Goal: Information Seeking & Learning: Find contact information

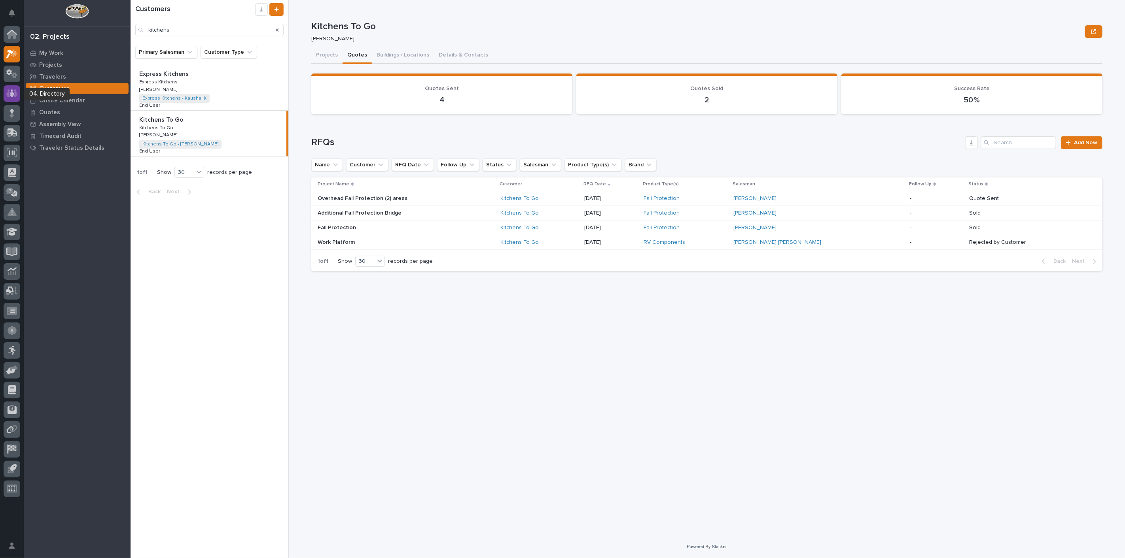
click at [15, 96] on icon at bounding box center [11, 93] width 11 height 8
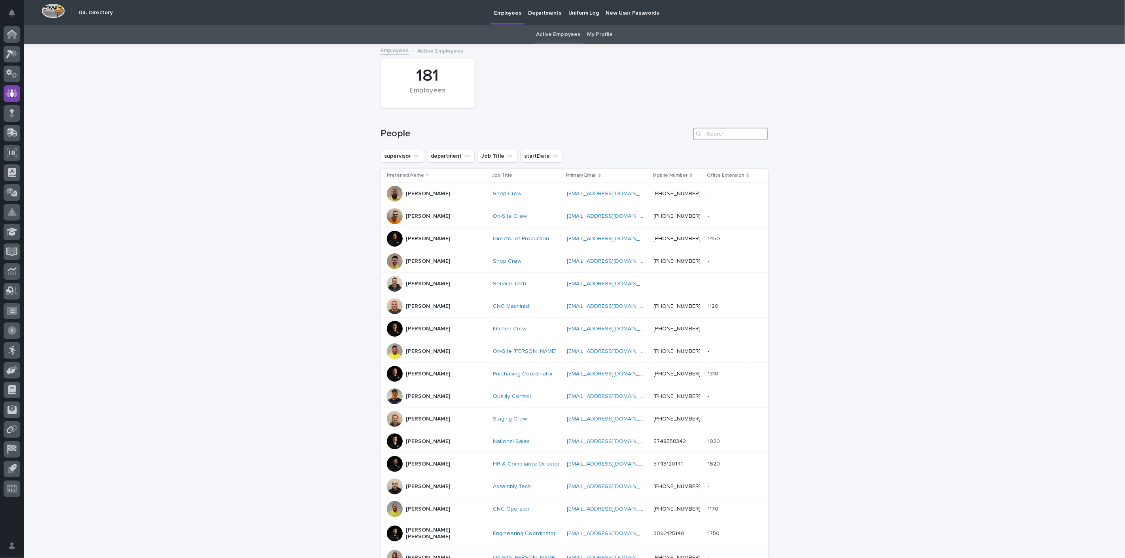
click at [724, 136] on input "Search" at bounding box center [730, 134] width 75 height 13
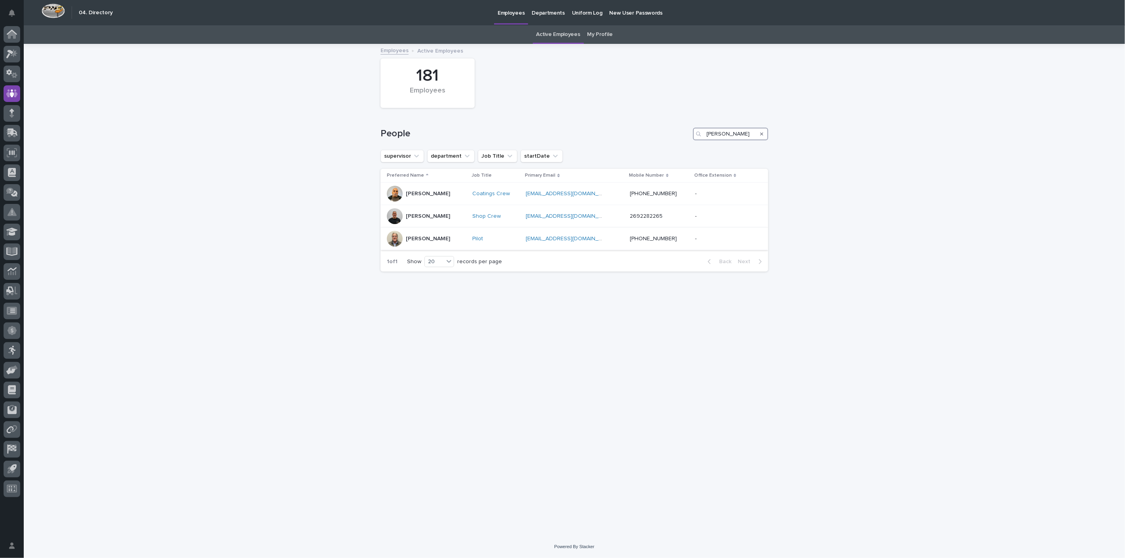
type input "[PERSON_NAME]"
click at [415, 238] on p "[PERSON_NAME]" at bounding box center [428, 239] width 44 height 7
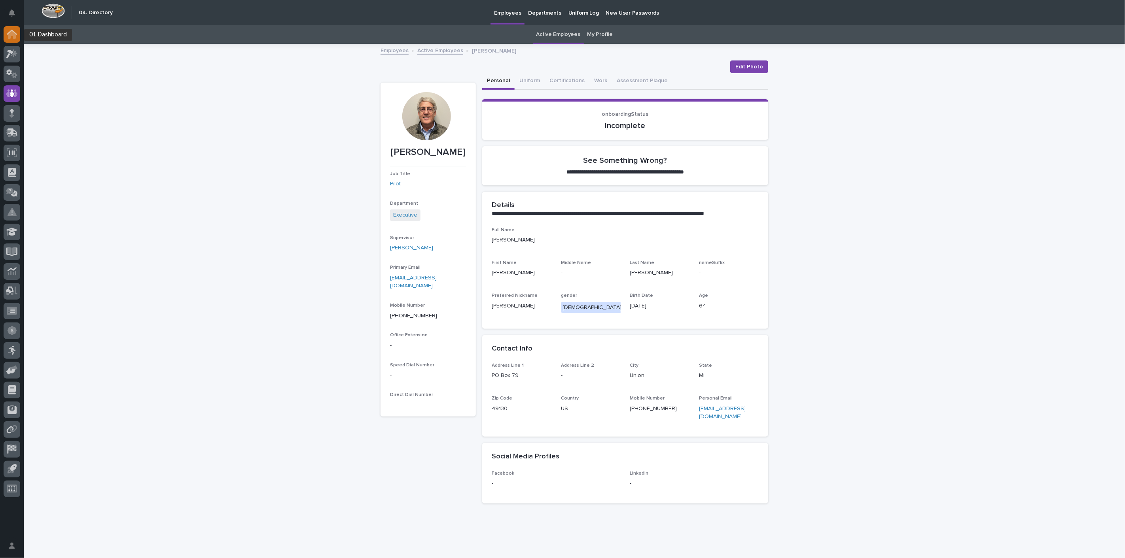
click at [12, 35] on icon at bounding box center [12, 35] width 8 height 8
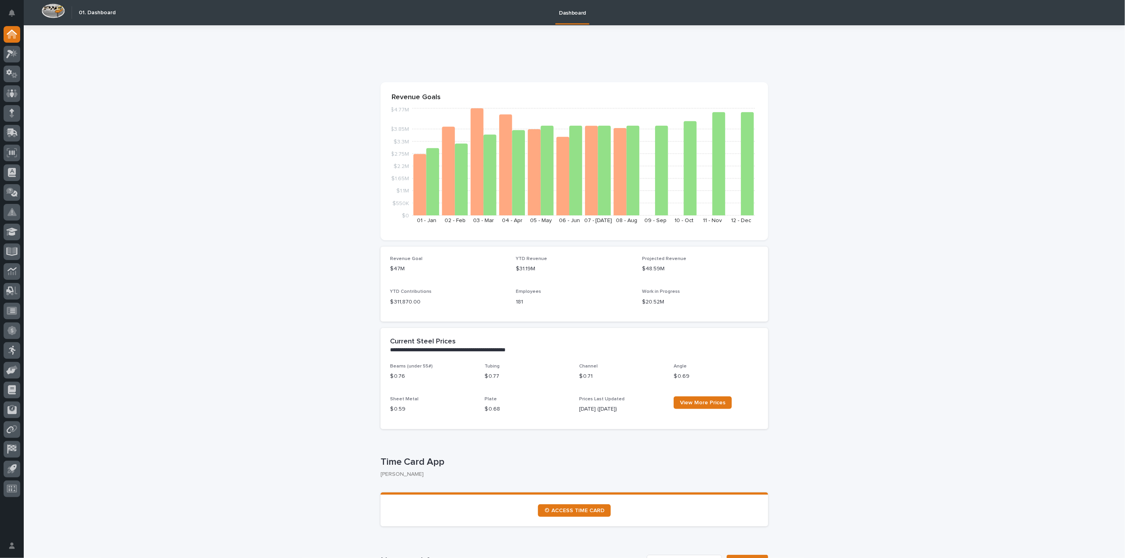
click at [19, 61] on link at bounding box center [12, 54] width 17 height 17
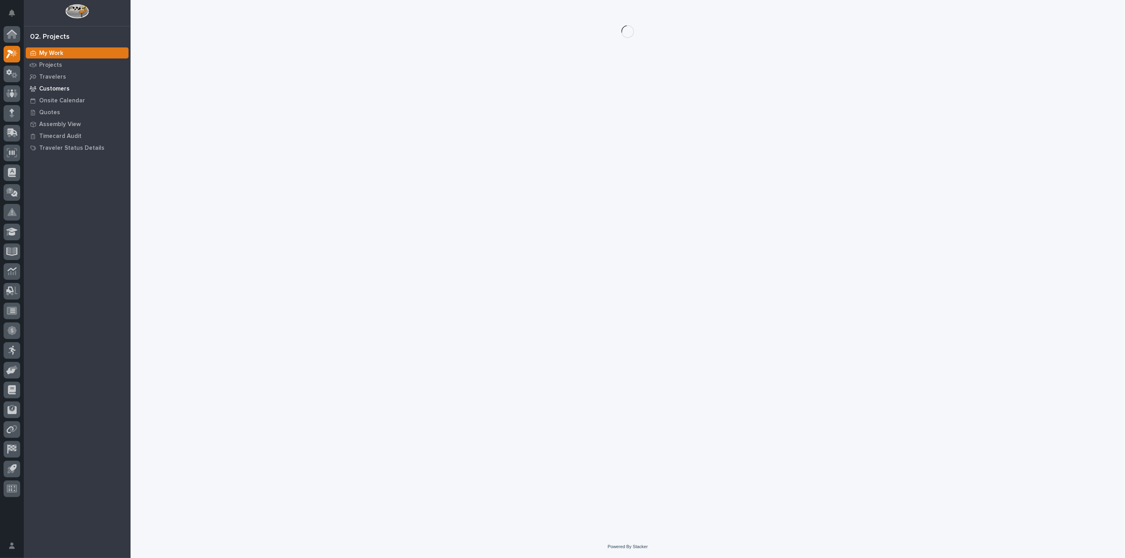
click at [62, 89] on p "Customers" at bounding box center [54, 88] width 30 height 7
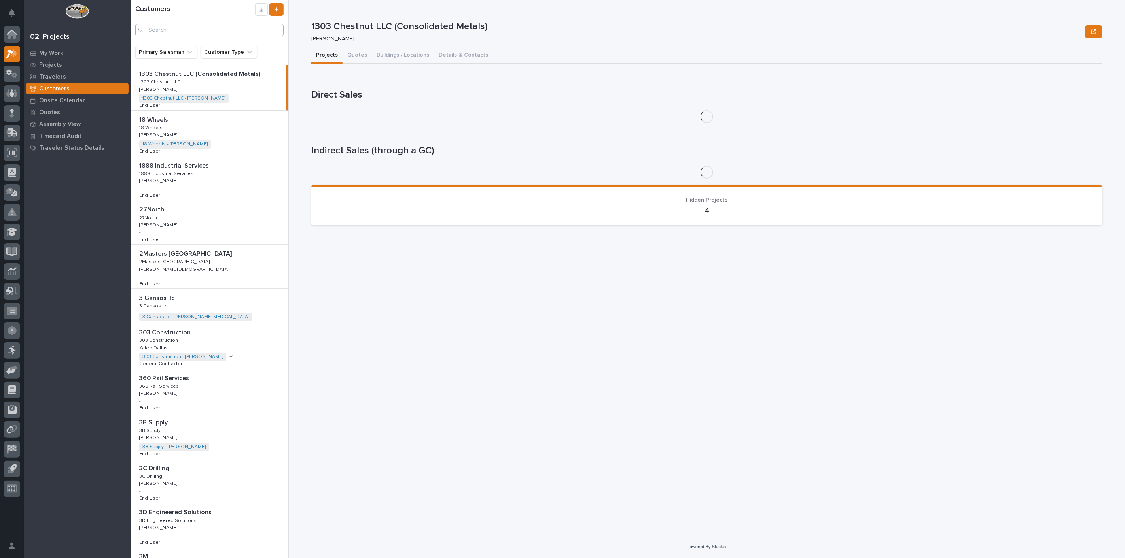
click at [182, 24] on div "Customers" at bounding box center [210, 19] width 158 height 33
click at [182, 25] on input "Search" at bounding box center [209, 30] width 148 height 13
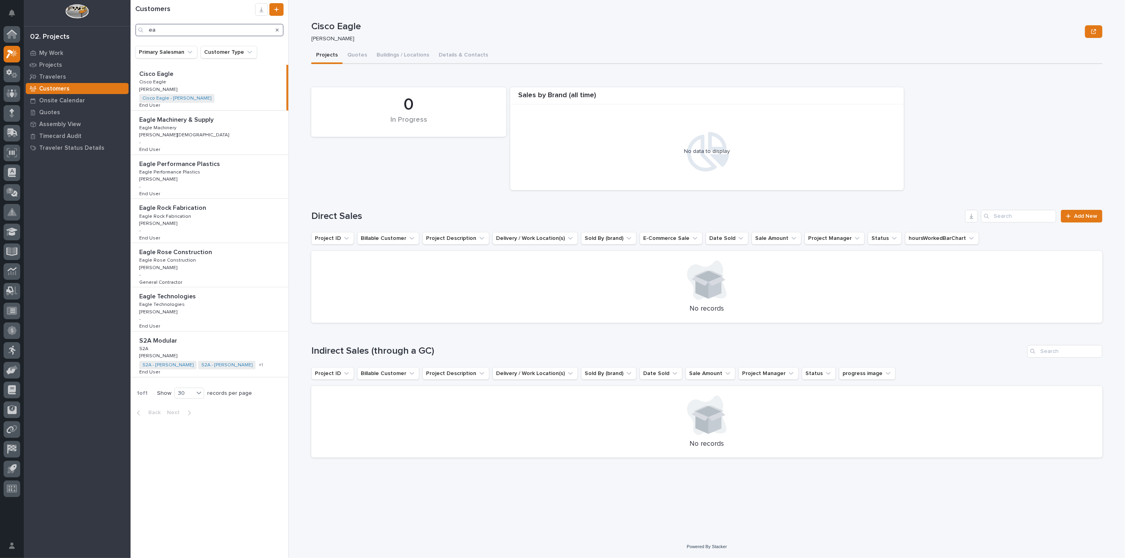
type input "e"
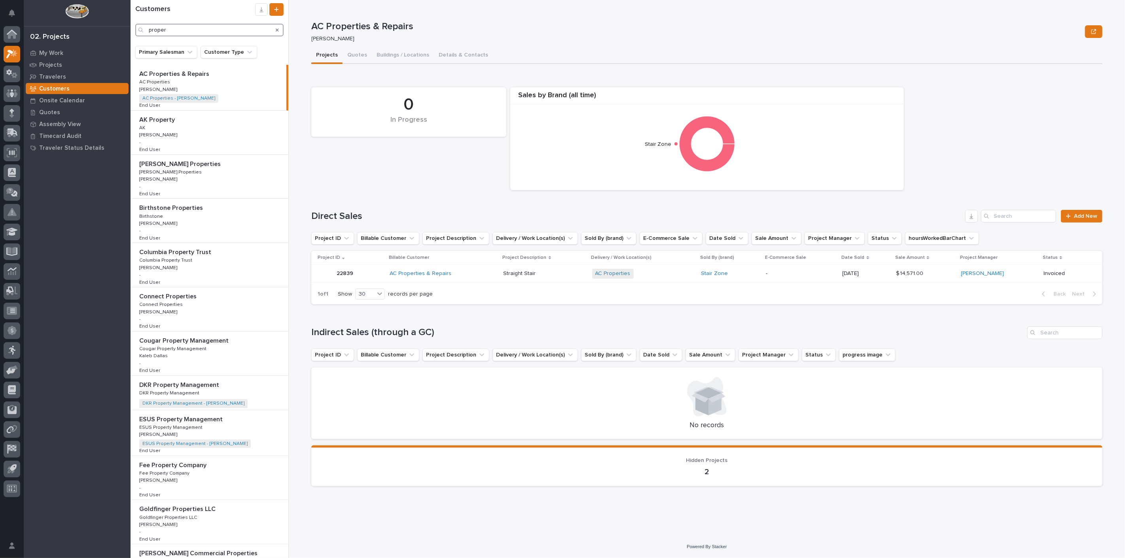
type input "proper"
click at [13, 37] on icon at bounding box center [12, 34] width 10 height 9
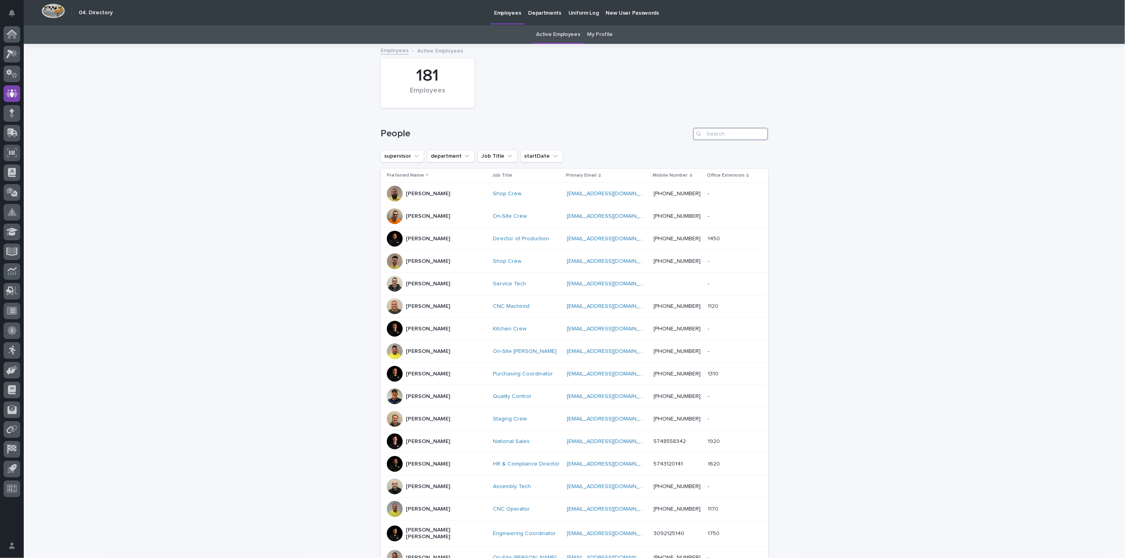
click at [734, 134] on input "Search" at bounding box center [730, 134] width 75 height 13
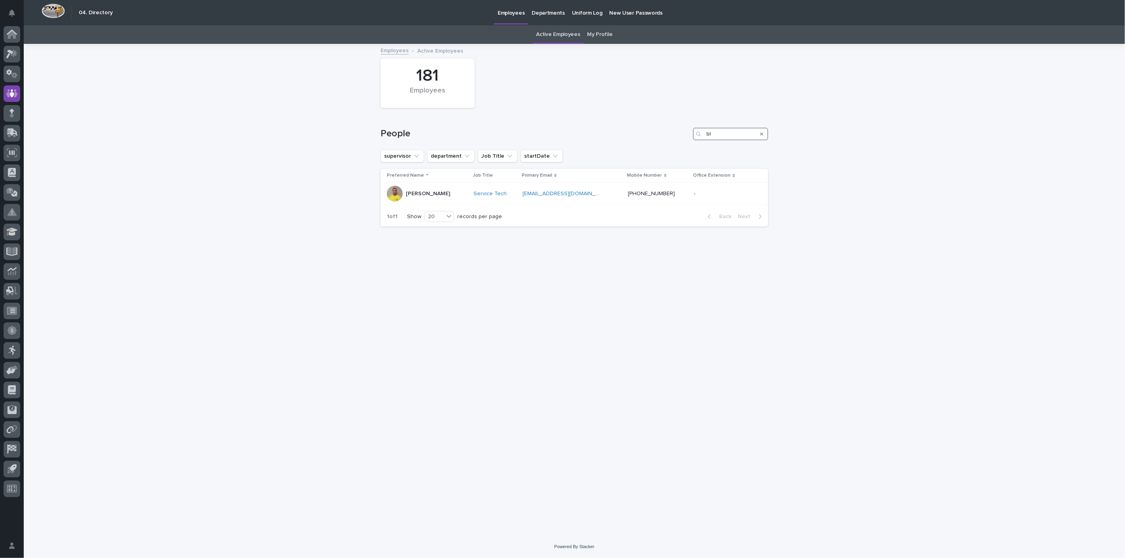
type input "b"
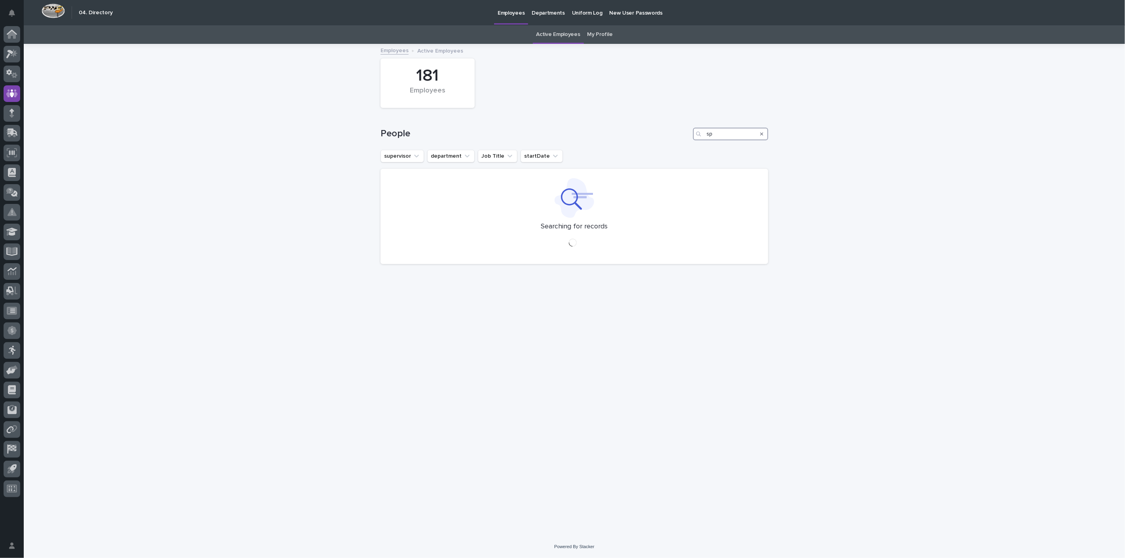
type input "s"
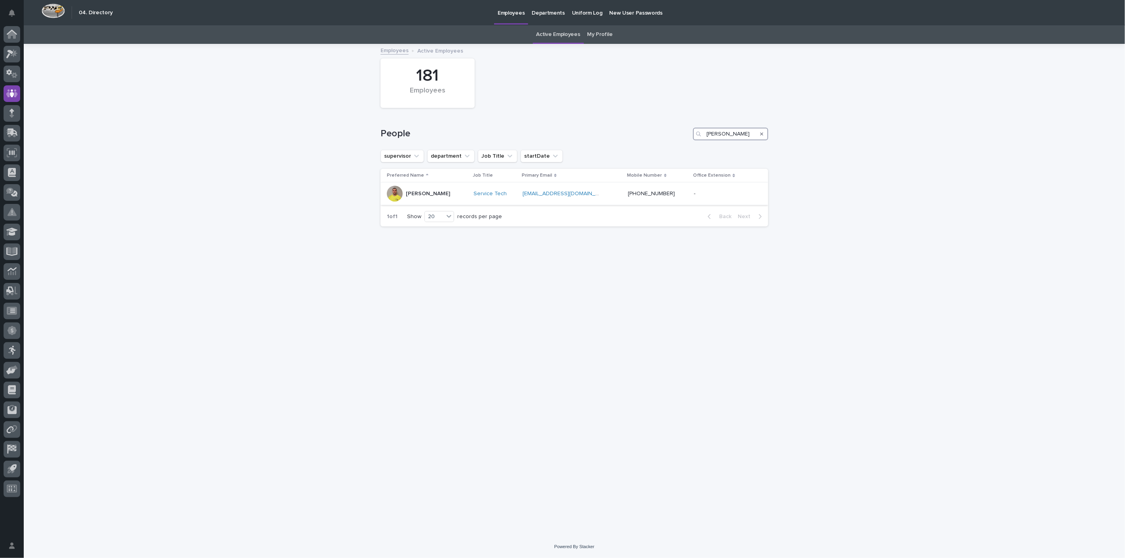
type input "[PERSON_NAME]"
click at [416, 193] on p "[PERSON_NAME]" at bounding box center [428, 194] width 44 height 7
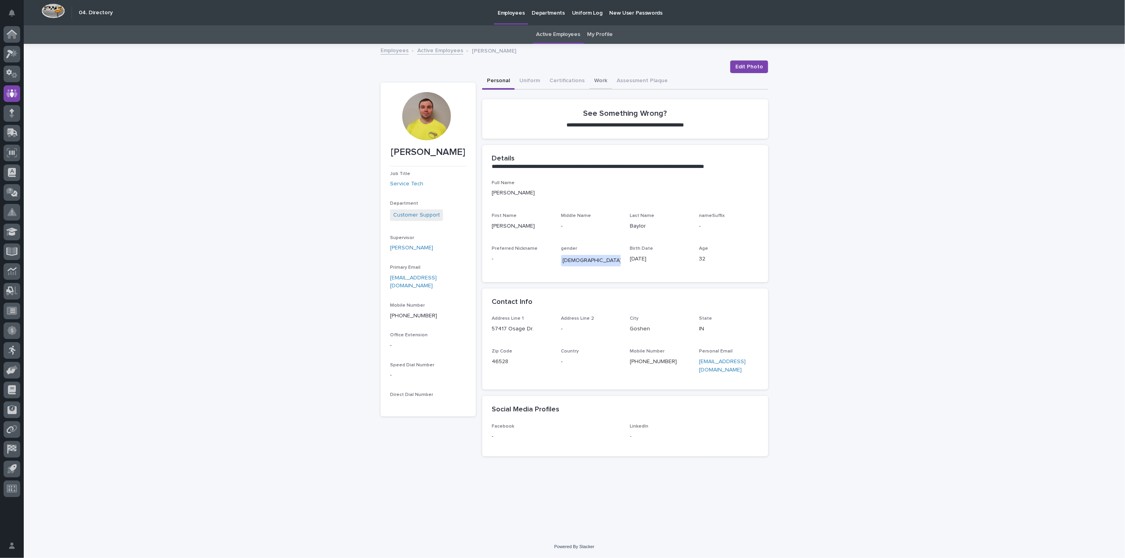
click at [594, 81] on button "Work" at bounding box center [600, 81] width 23 height 17
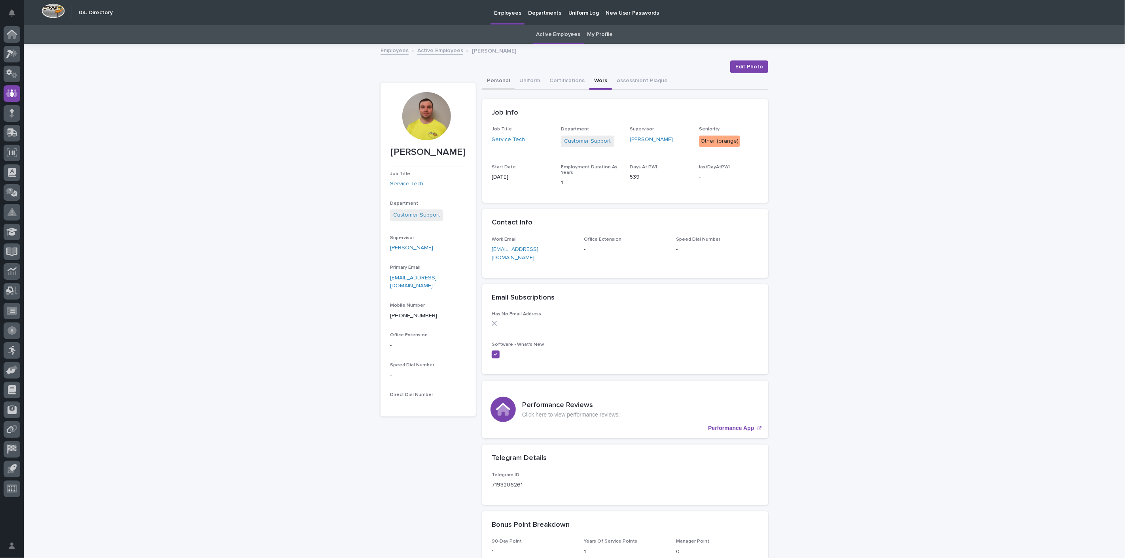
click at [493, 79] on button "Personal" at bounding box center [498, 81] width 32 height 17
